Goal: Check status: Check status

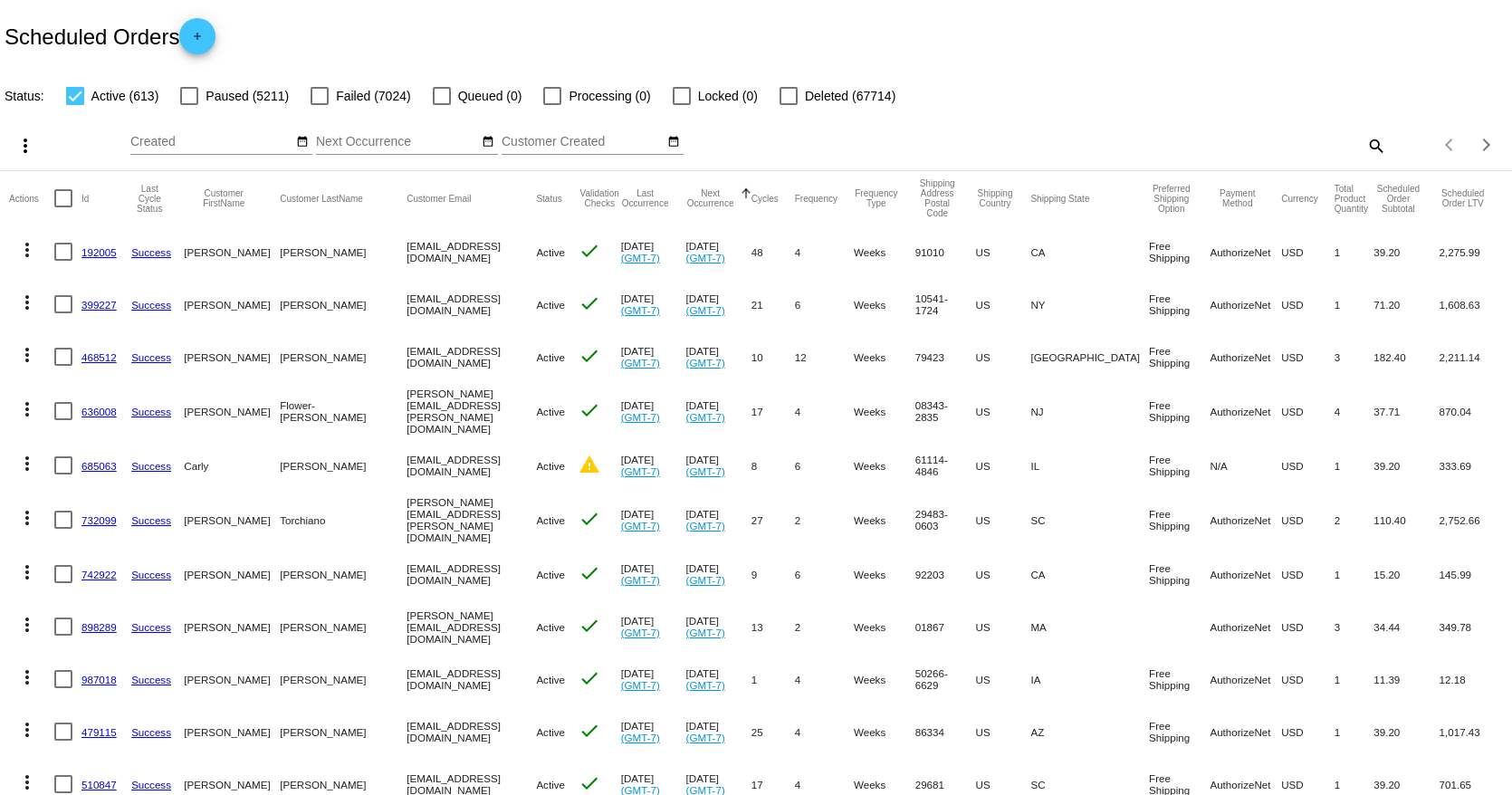
click at [1365, 141] on mat-icon "search" at bounding box center [1375, 145] width 21 height 28
click at [1142, 151] on div "Search" at bounding box center [1198, 137] width 376 height 35
click at [1135, 144] on input "Search" at bounding box center [1198, 143] width 376 height 15
paste input "[EMAIL_ADDRESS][DOMAIN_NAME]"
type input "[EMAIL_ADDRESS][DOMAIN_NAME]"
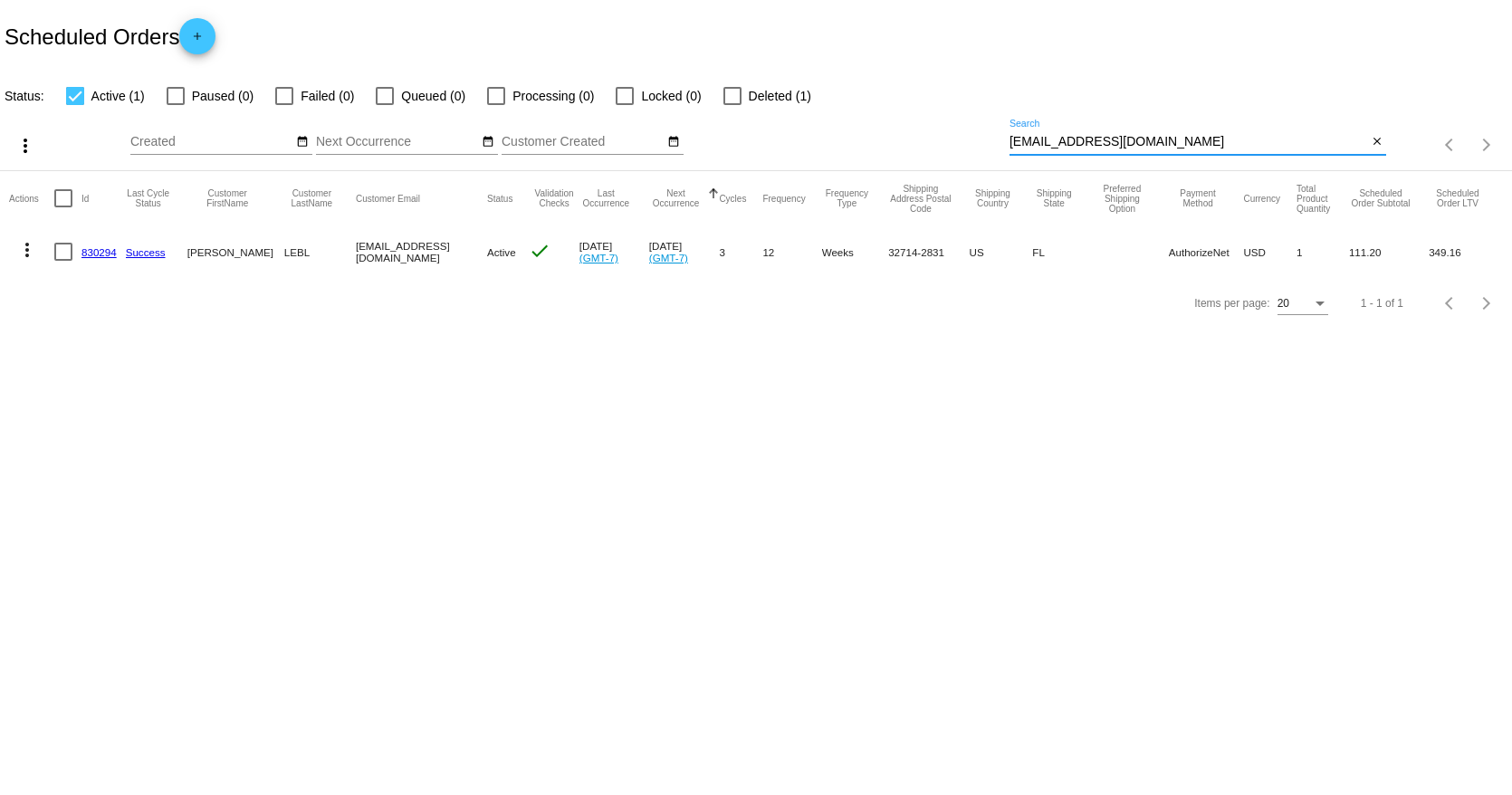
click at [104, 250] on link "830294" at bounding box center [99, 252] width 35 height 12
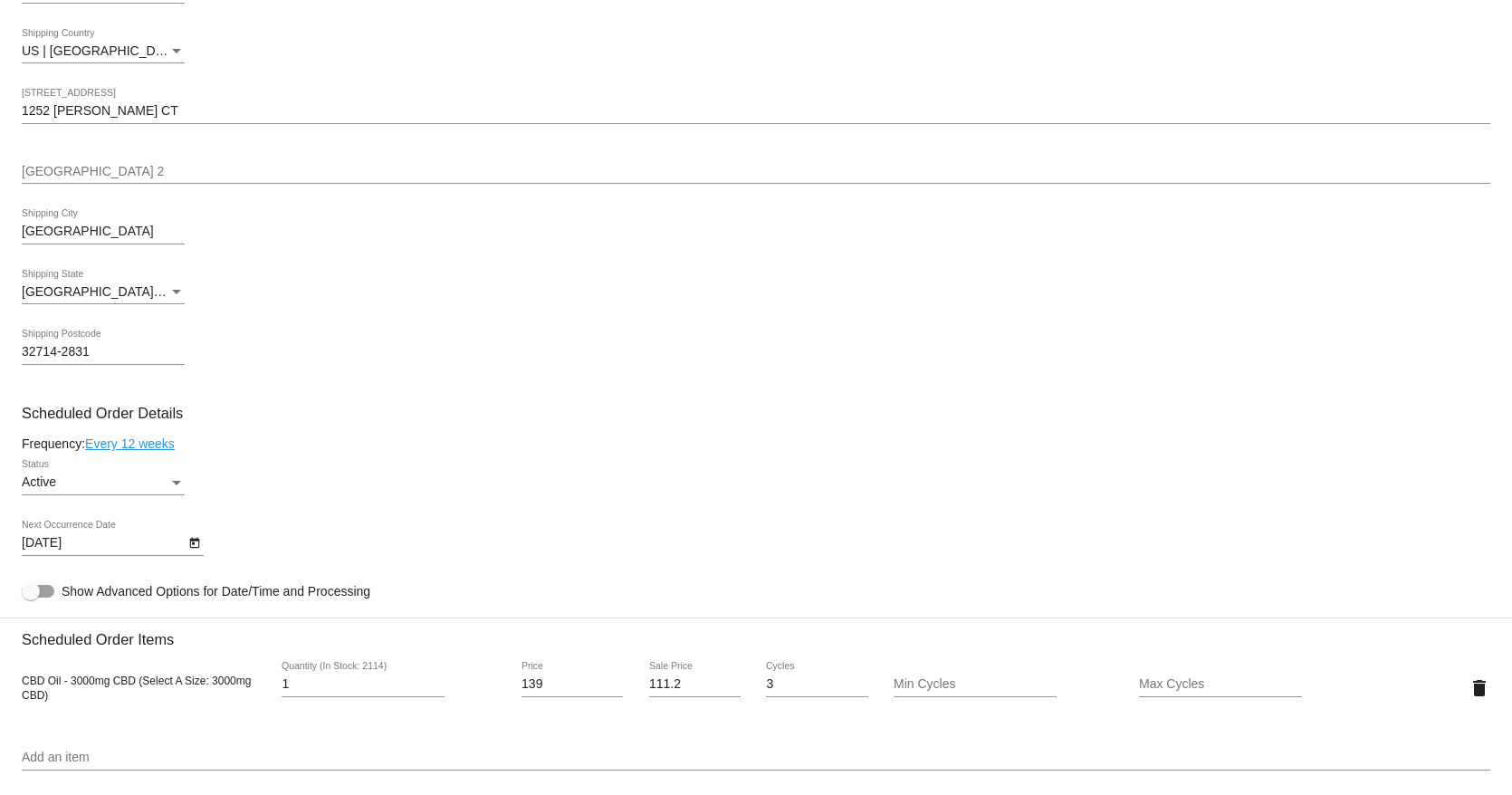
scroll to position [679, 0]
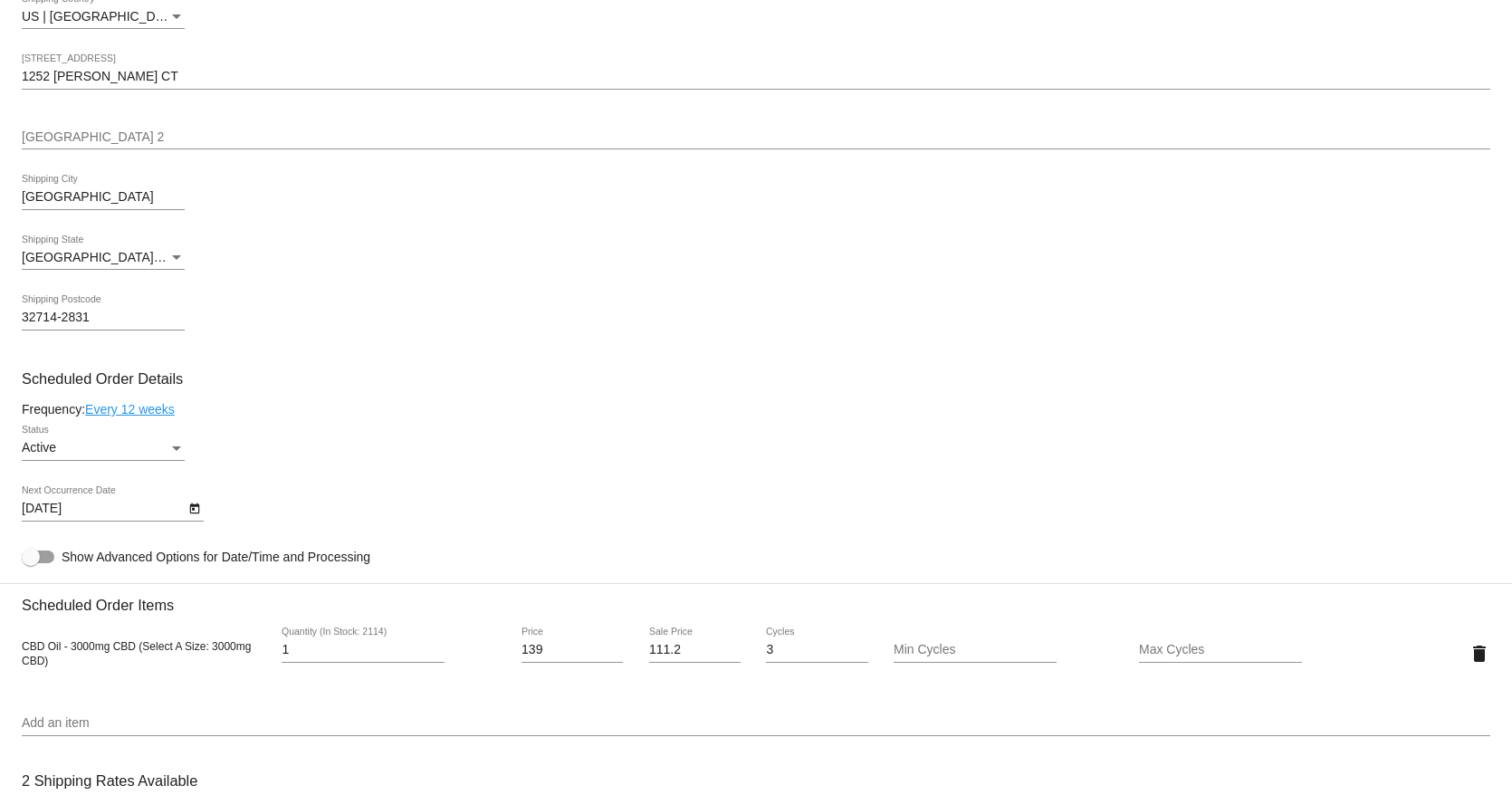
click at [126, 441] on div "Active" at bounding box center [95, 448] width 146 height 15
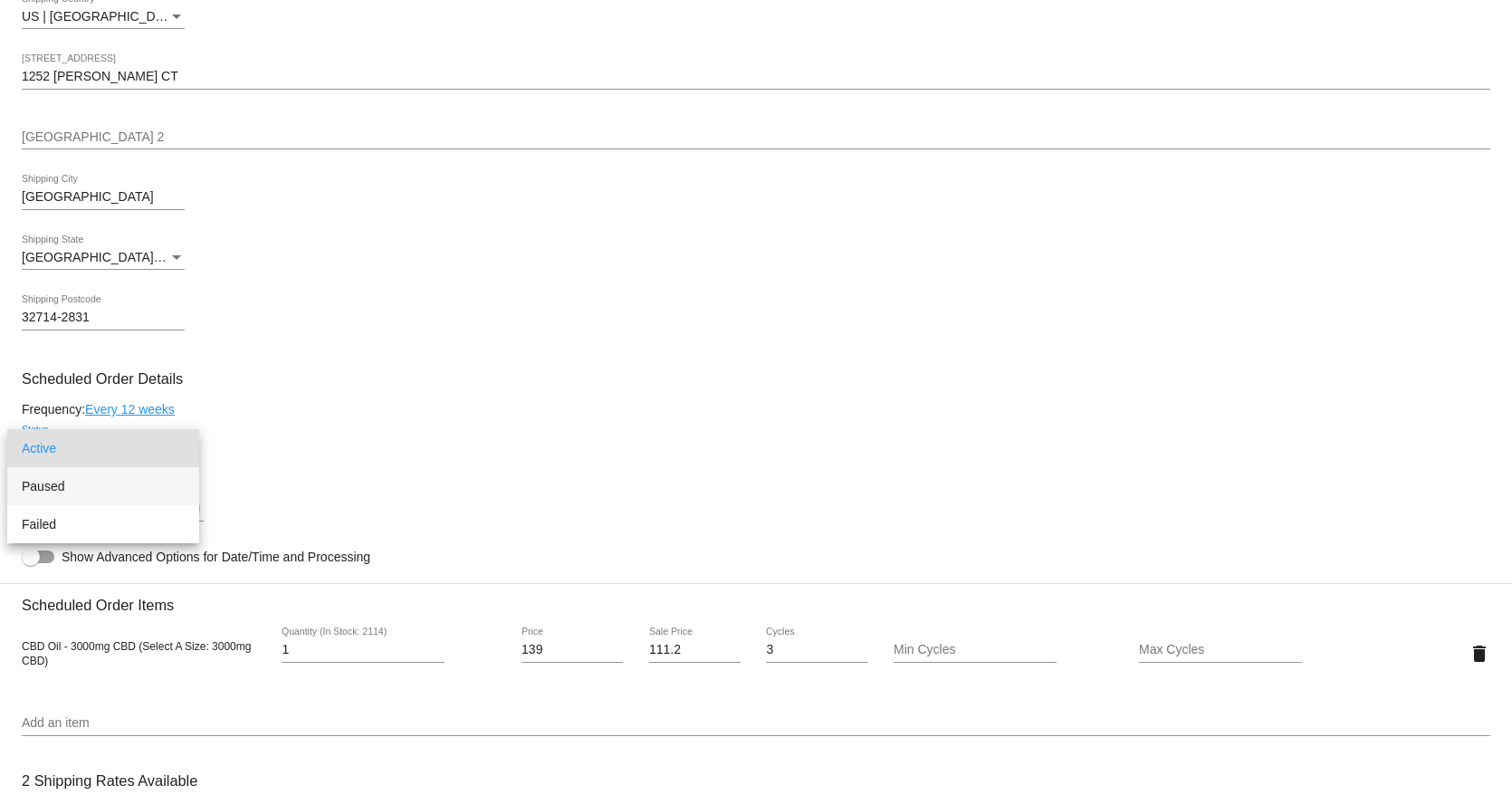
click at [114, 491] on span "Paused" at bounding box center [103, 486] width 163 height 38
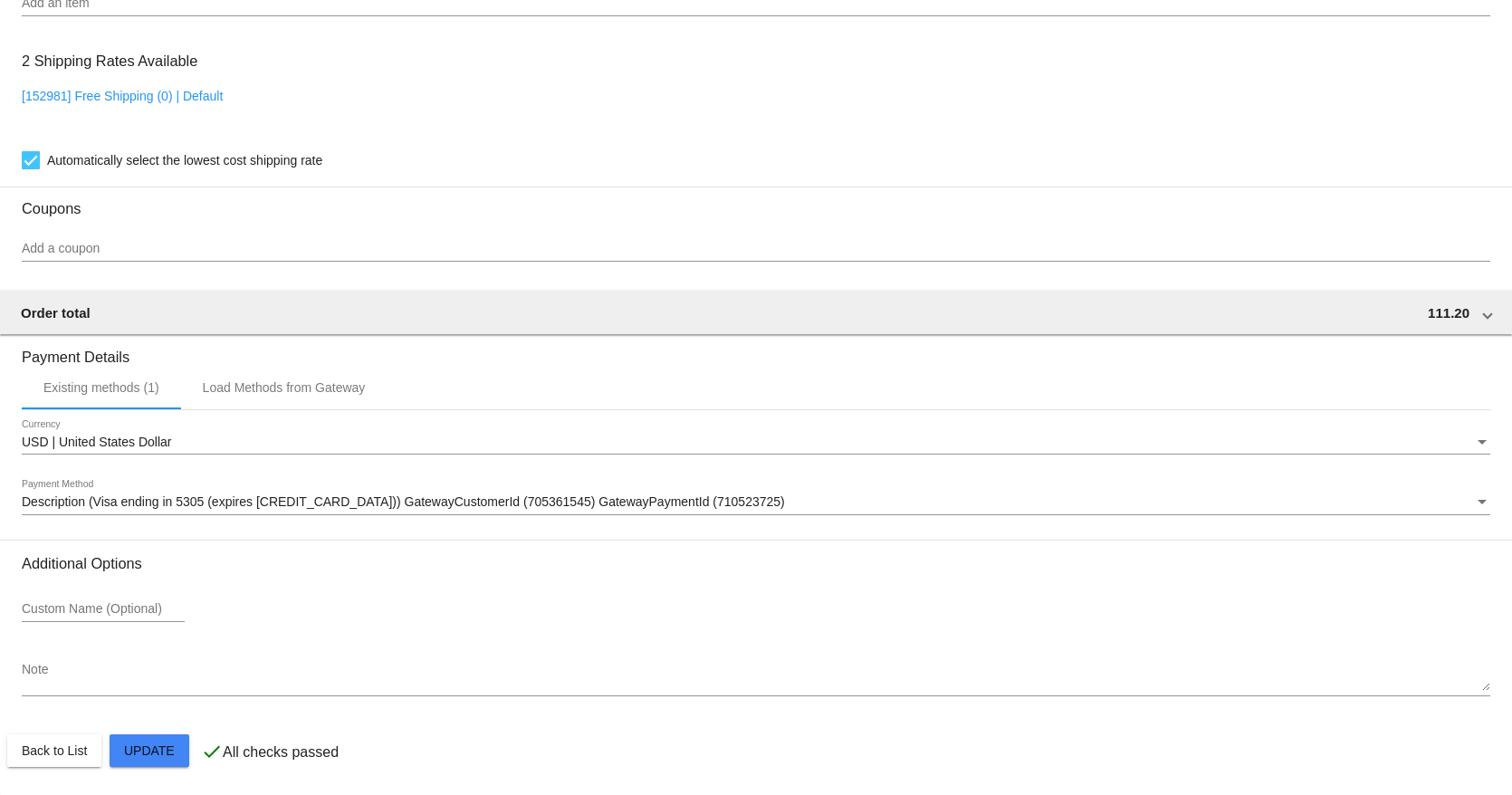
scroll to position [1399, 0]
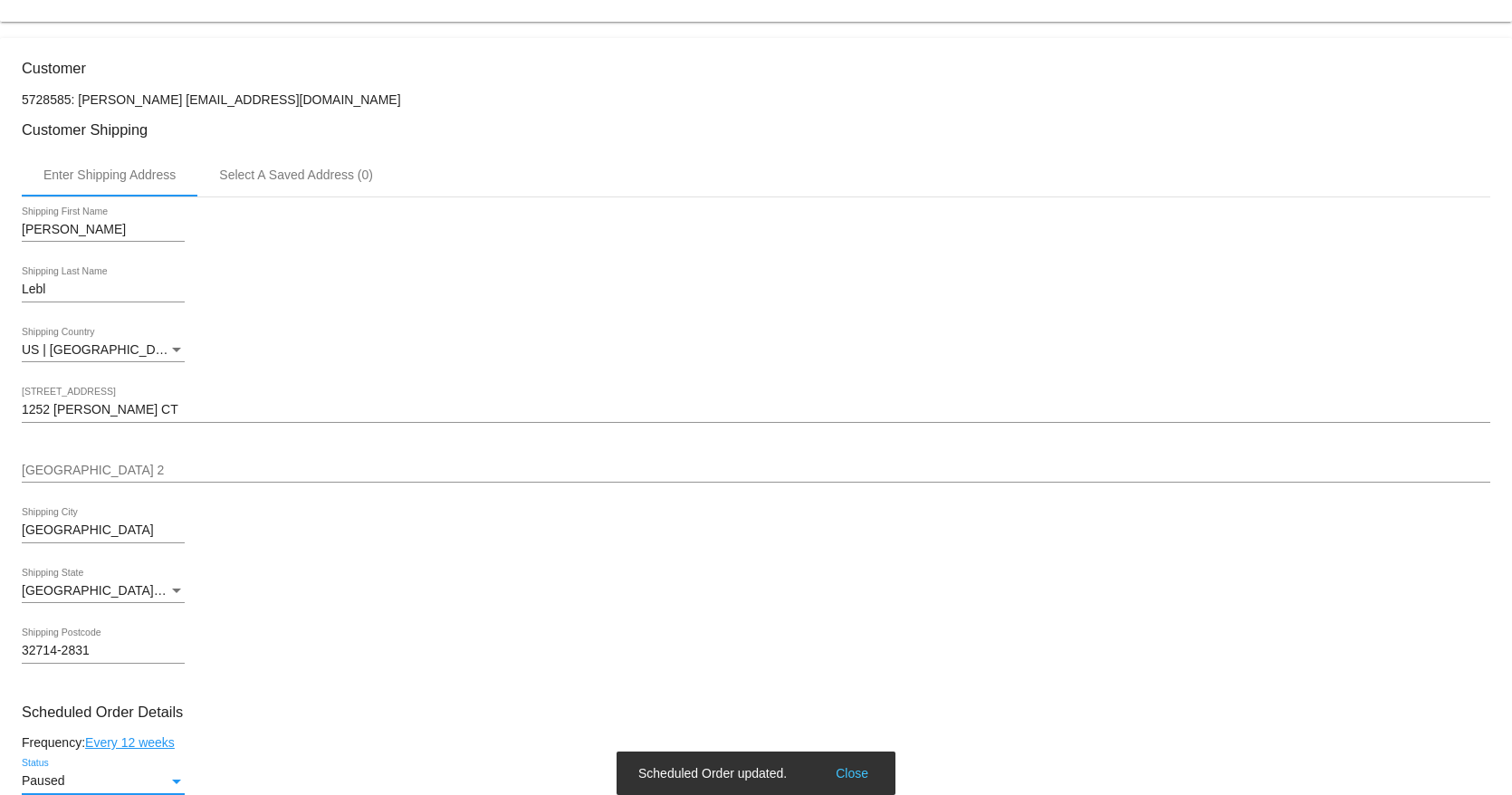
scroll to position [0, 0]
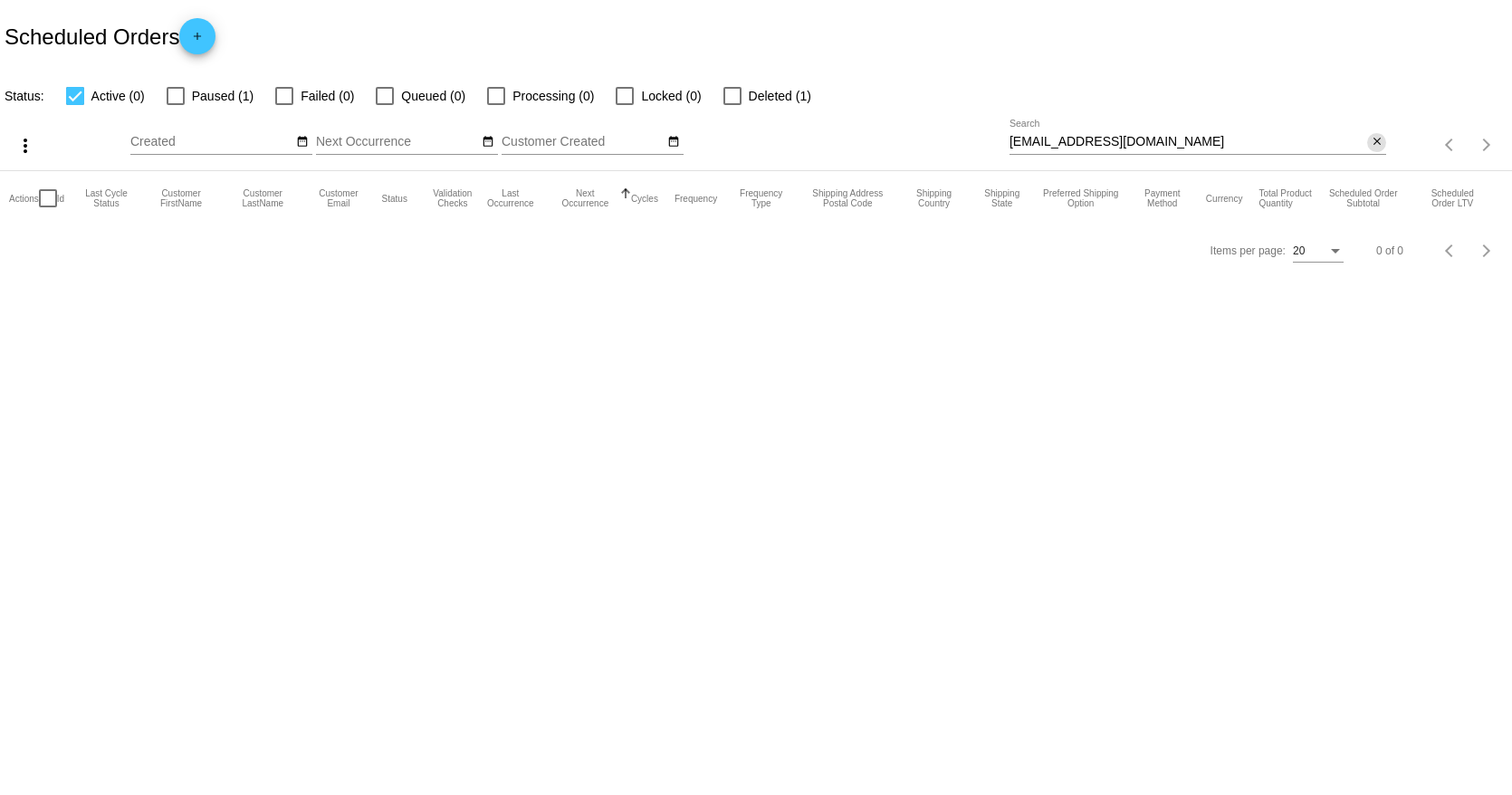
click at [1378, 138] on mat-icon "close" at bounding box center [1378, 143] width 13 height 15
